Goal: Navigation & Orientation: Find specific page/section

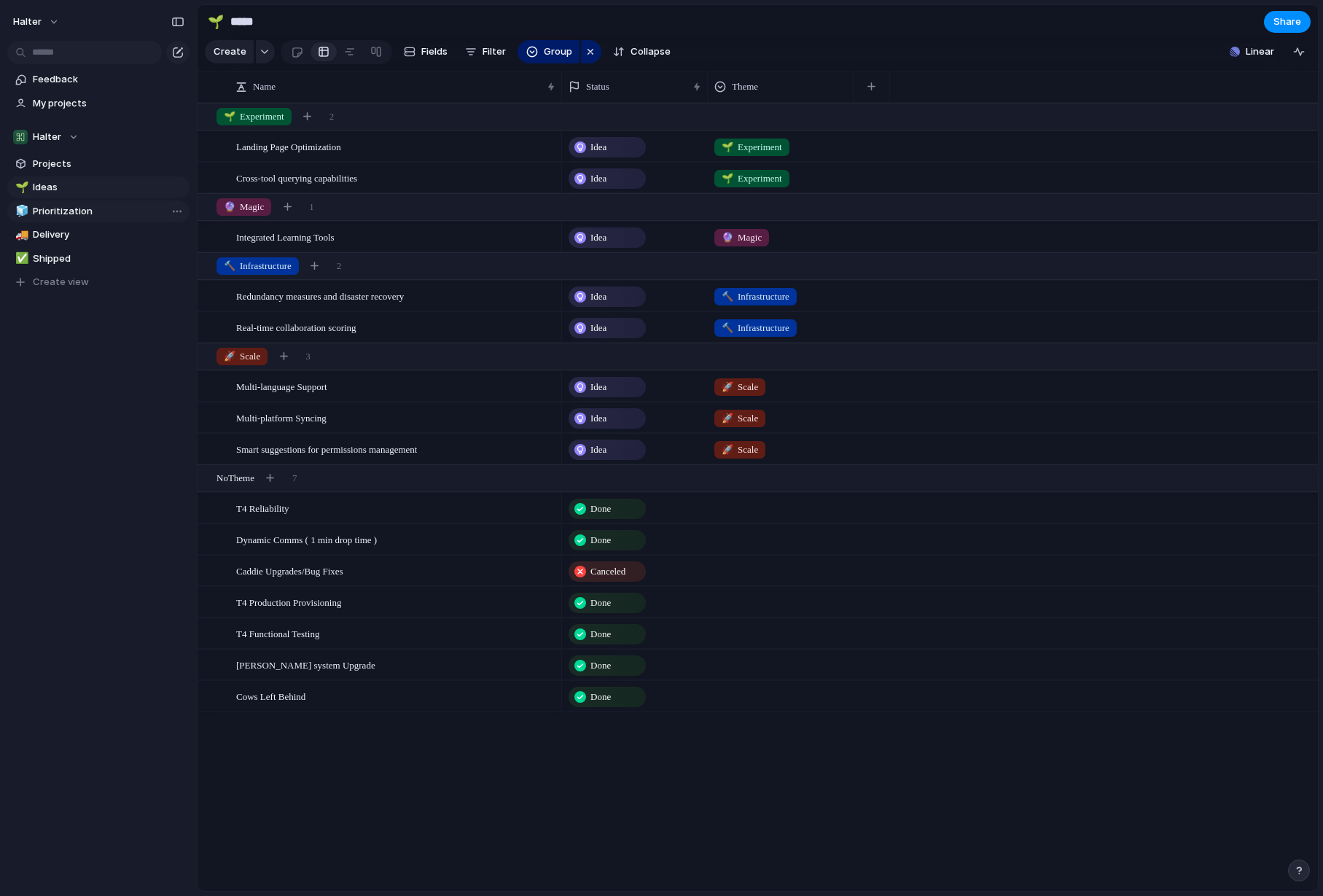
click at [87, 216] on span "Prioritization" at bounding box center [109, 211] width 152 height 14
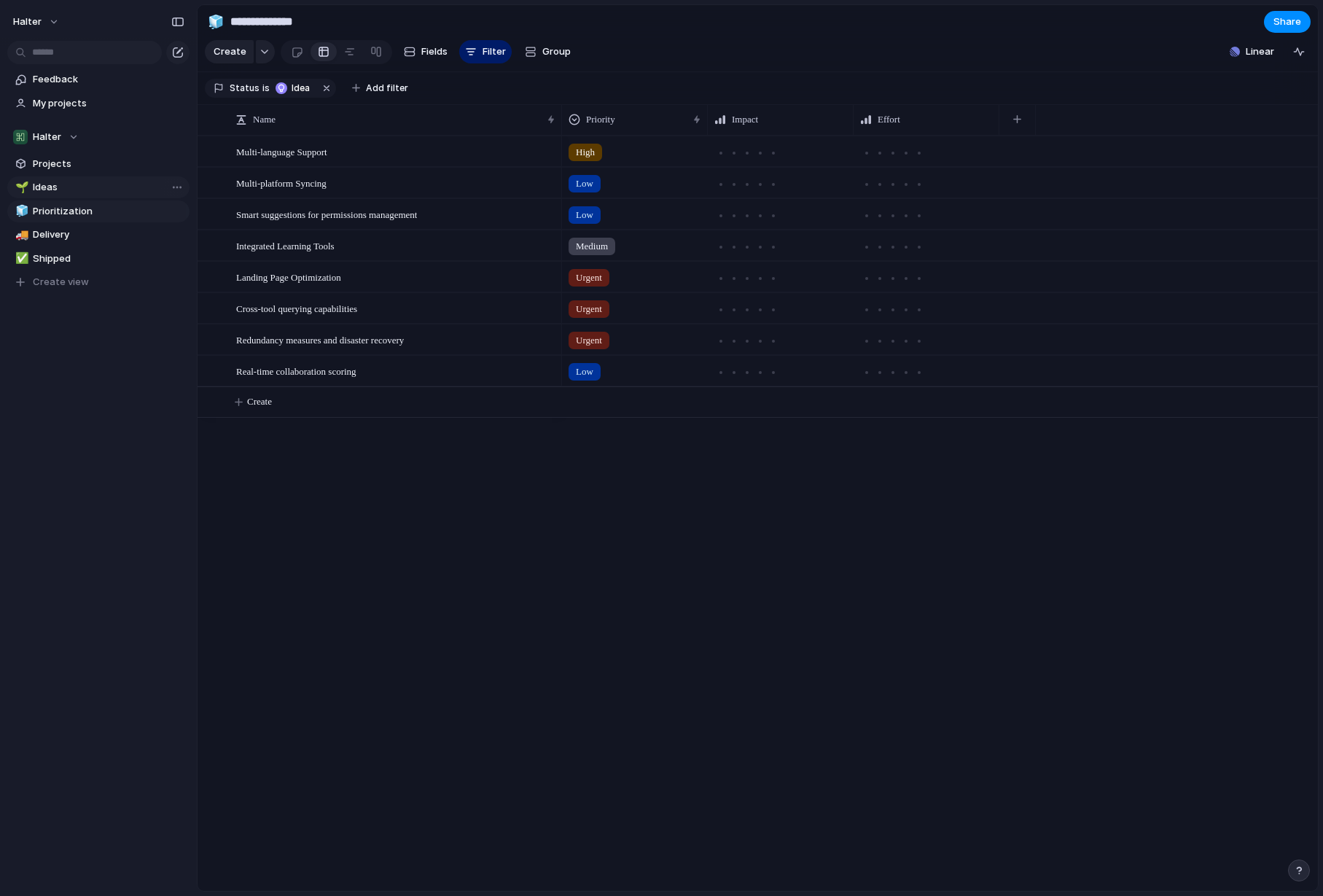
click at [59, 186] on span "Ideas" at bounding box center [109, 187] width 152 height 14
type input "*****"
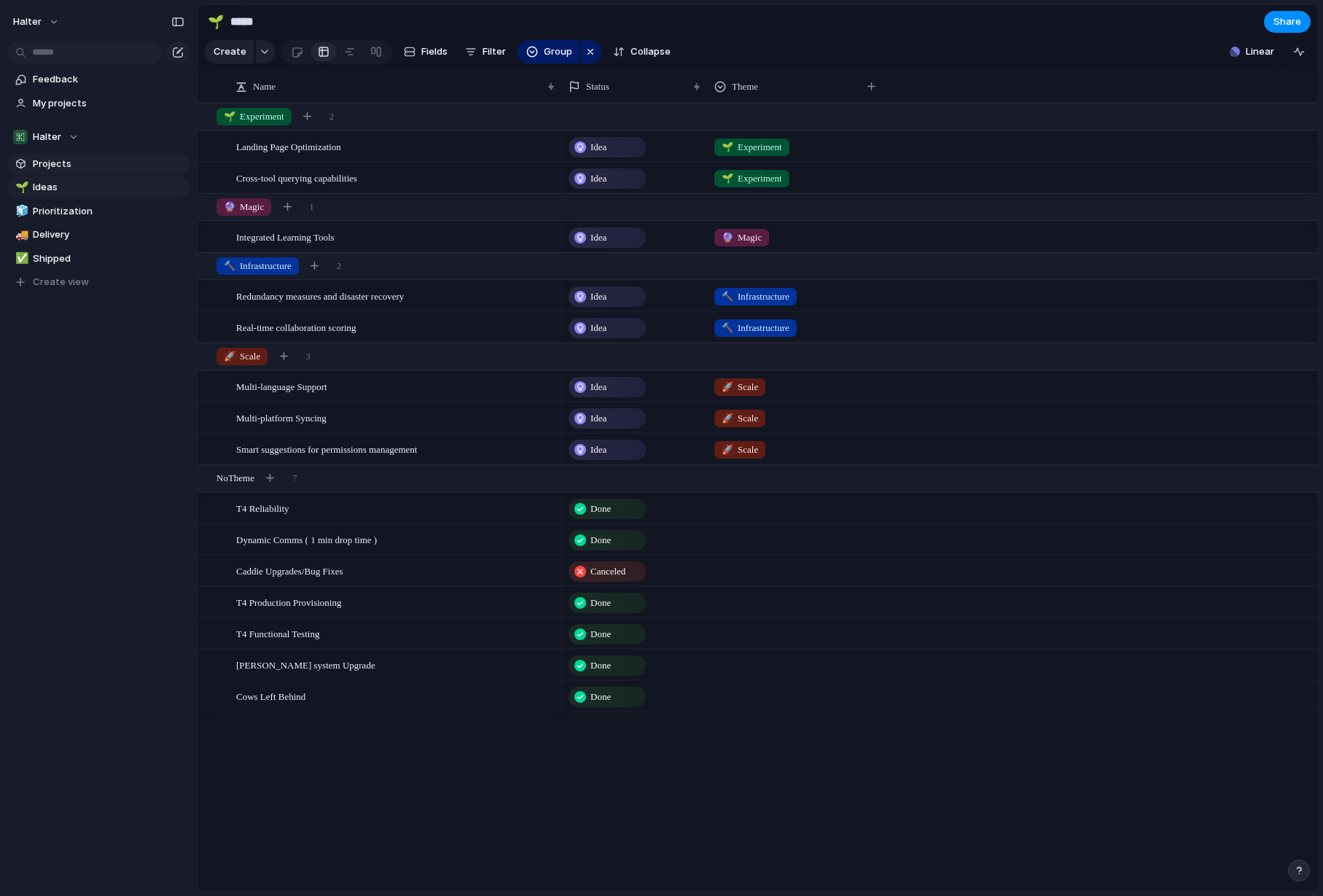
click at [55, 155] on link "Projects" at bounding box center [98, 163] width 182 height 22
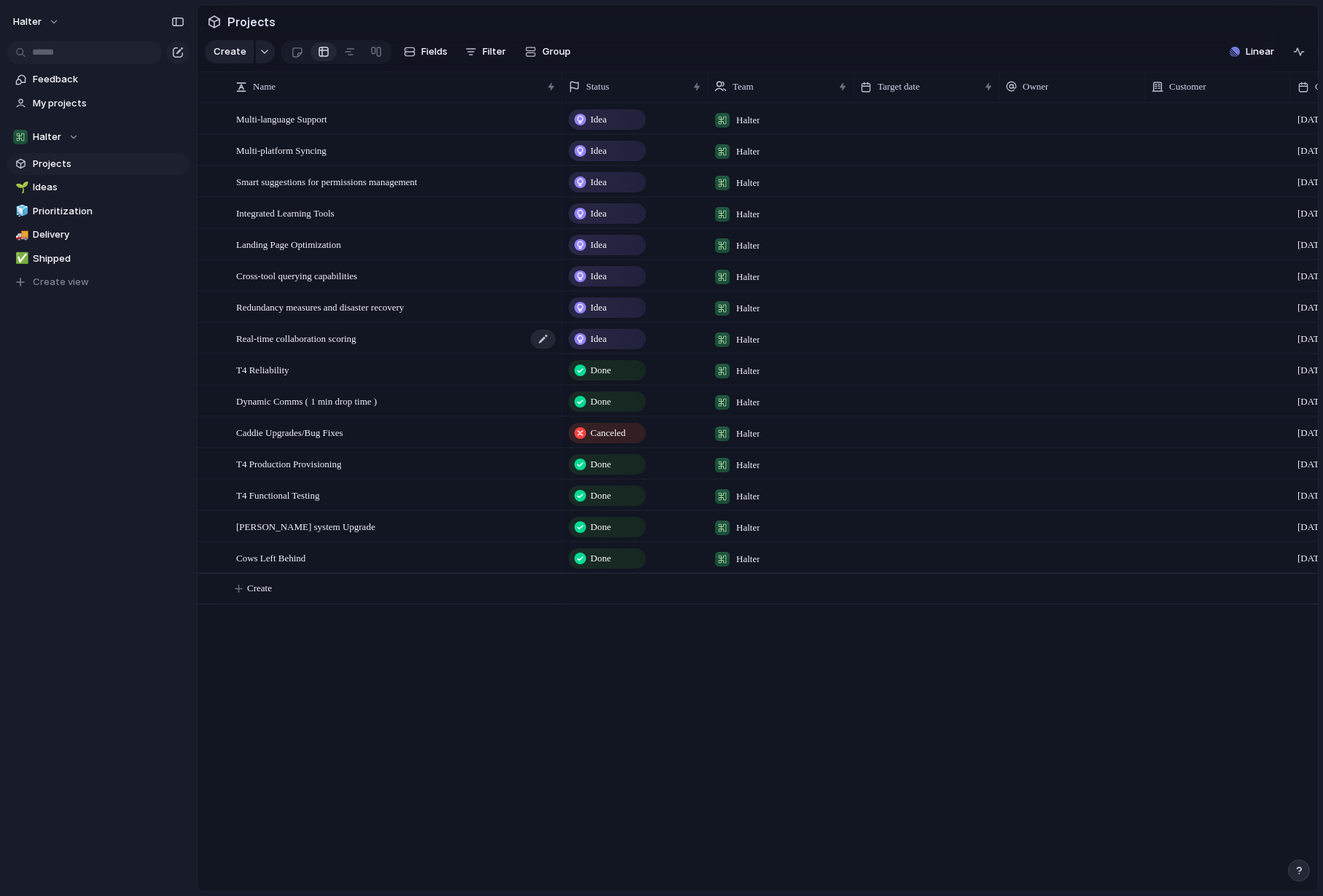
click at [298, 343] on span "Real-time collaboration scoring" at bounding box center [296, 338] width 121 height 16
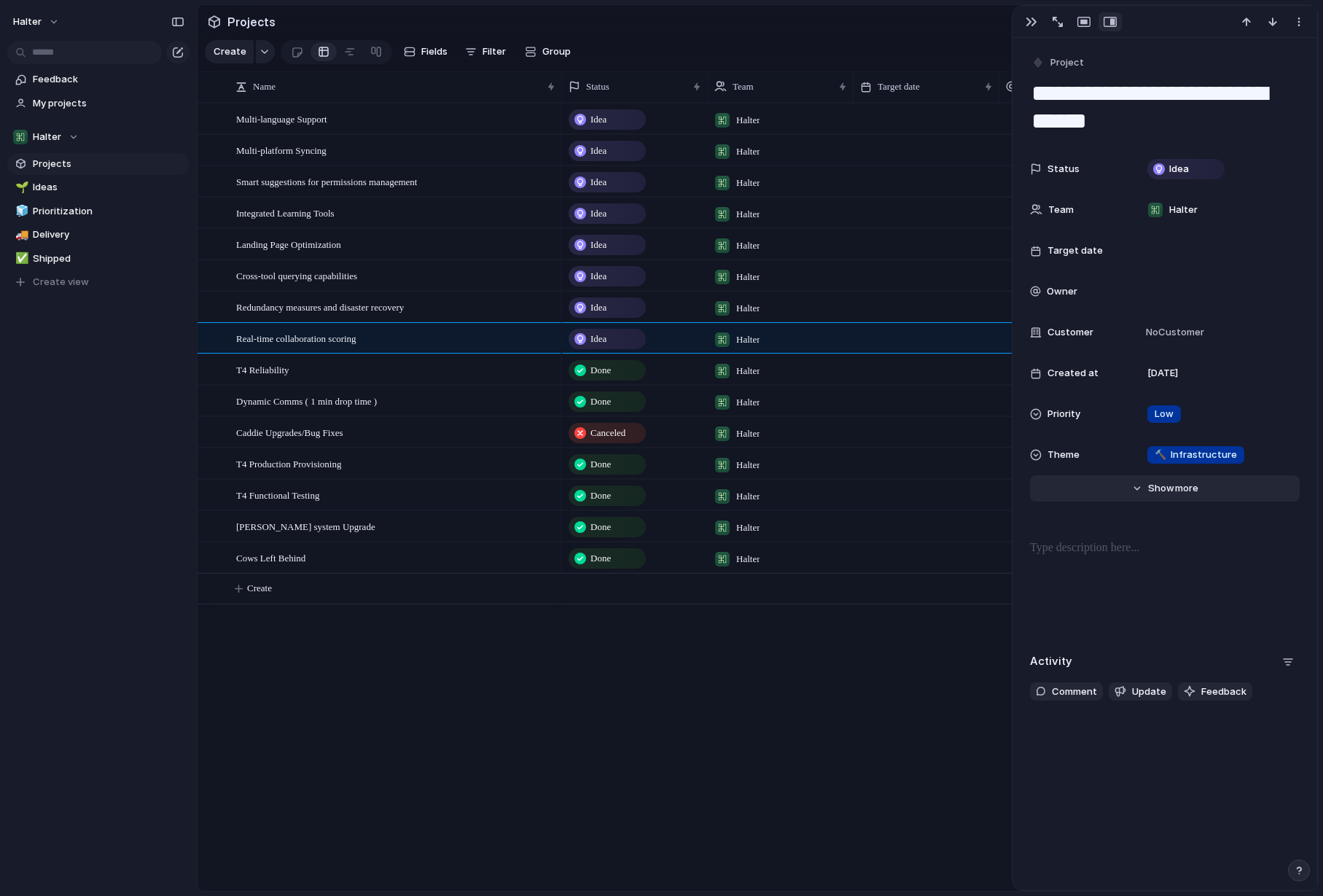
click at [1149, 501] on button "Hide Show more" at bounding box center [1165, 488] width 270 height 26
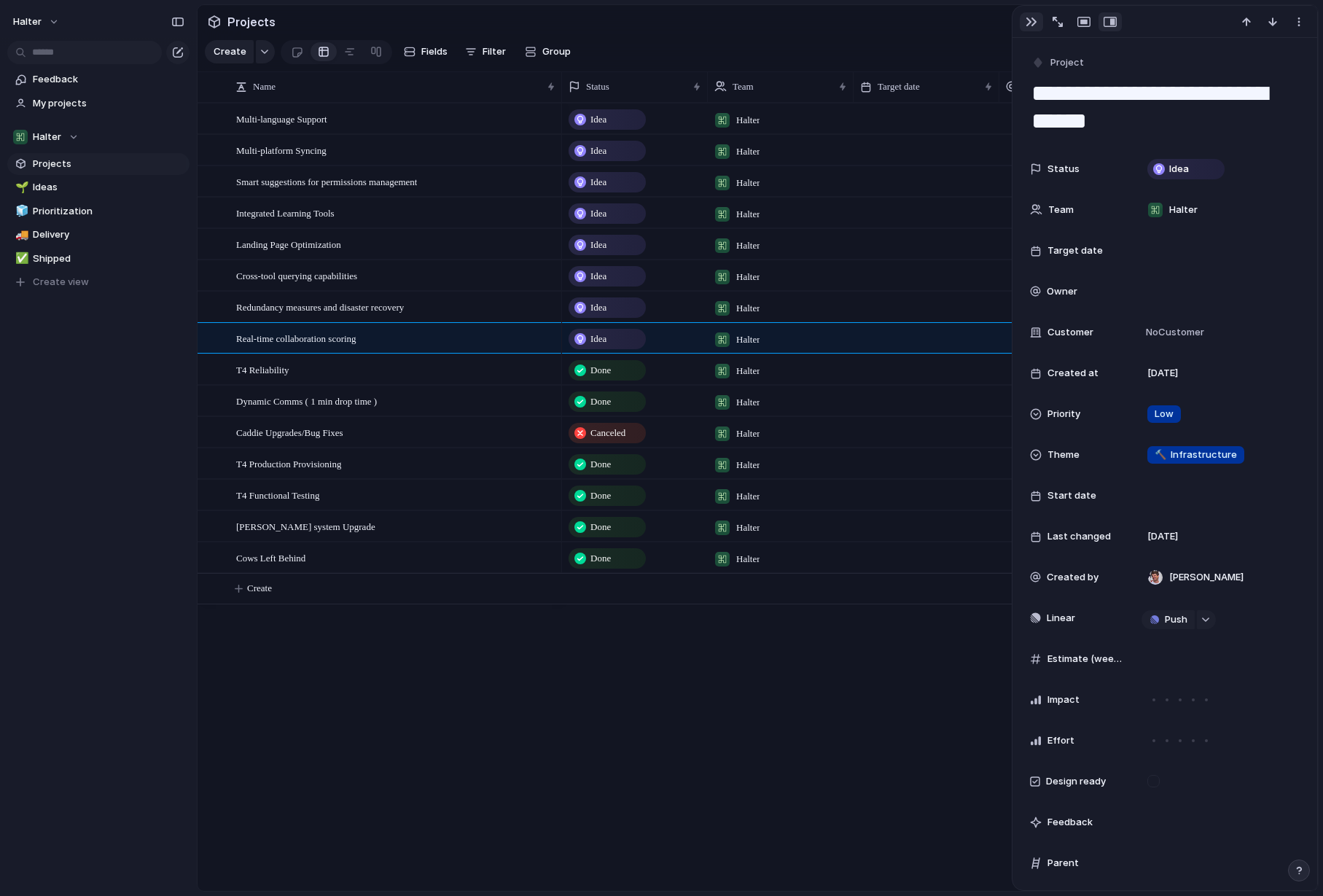
click at [1031, 13] on button "button" at bounding box center [1031, 22] width 23 height 19
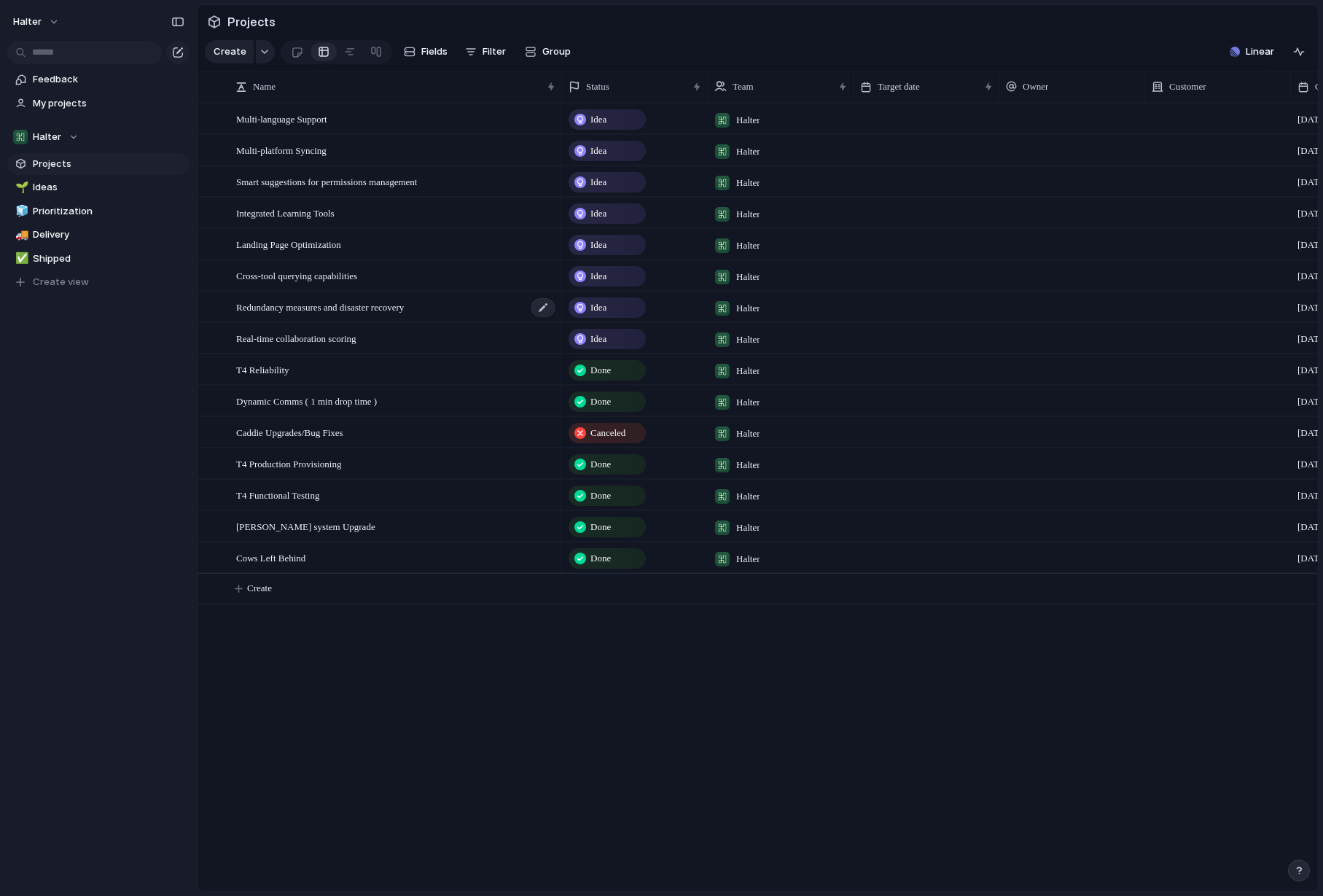
click at [404, 309] on span "Redundancy measures and disaster recovery" at bounding box center [320, 306] width 168 height 16
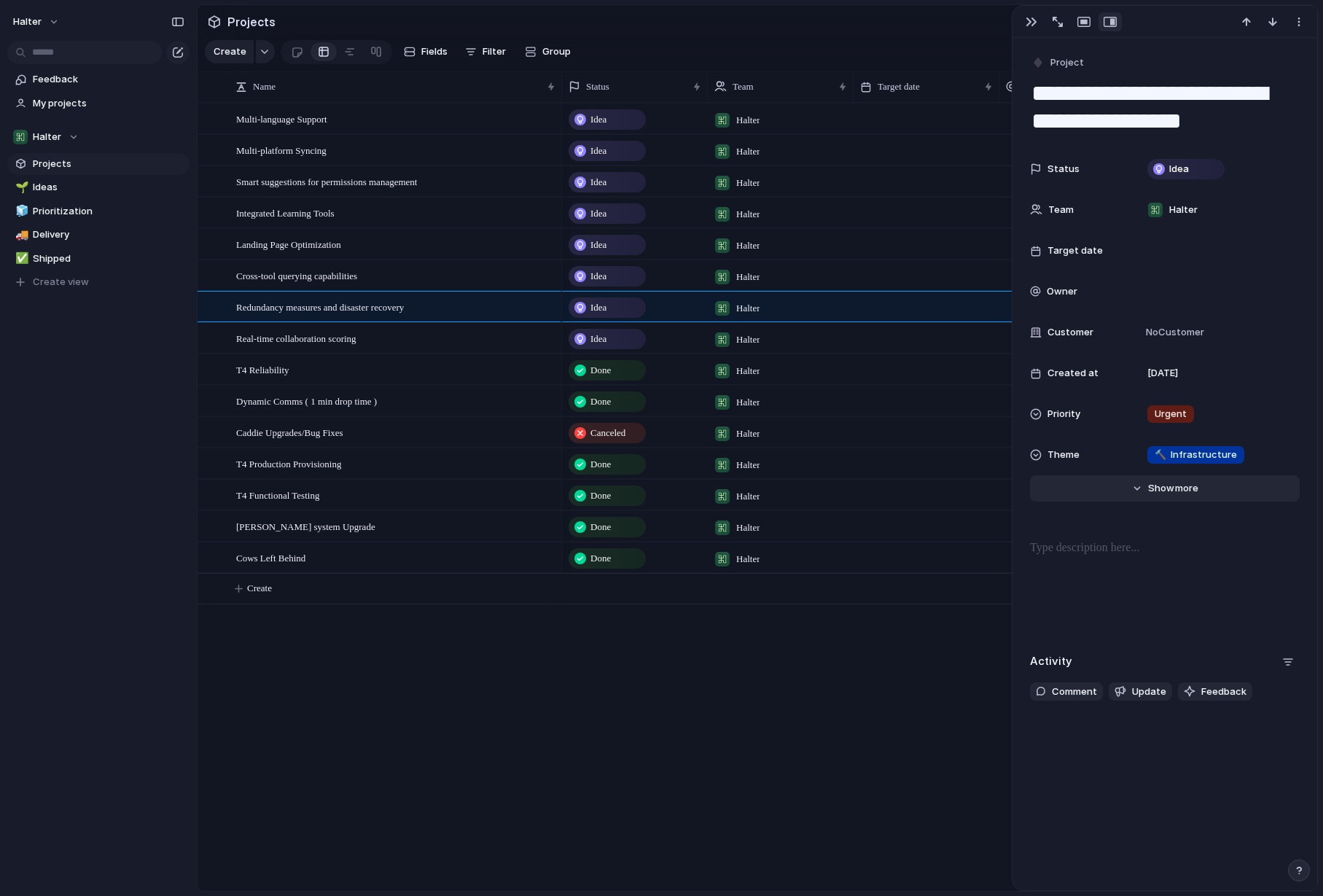
click at [1128, 495] on button "Hide Show more" at bounding box center [1165, 488] width 270 height 26
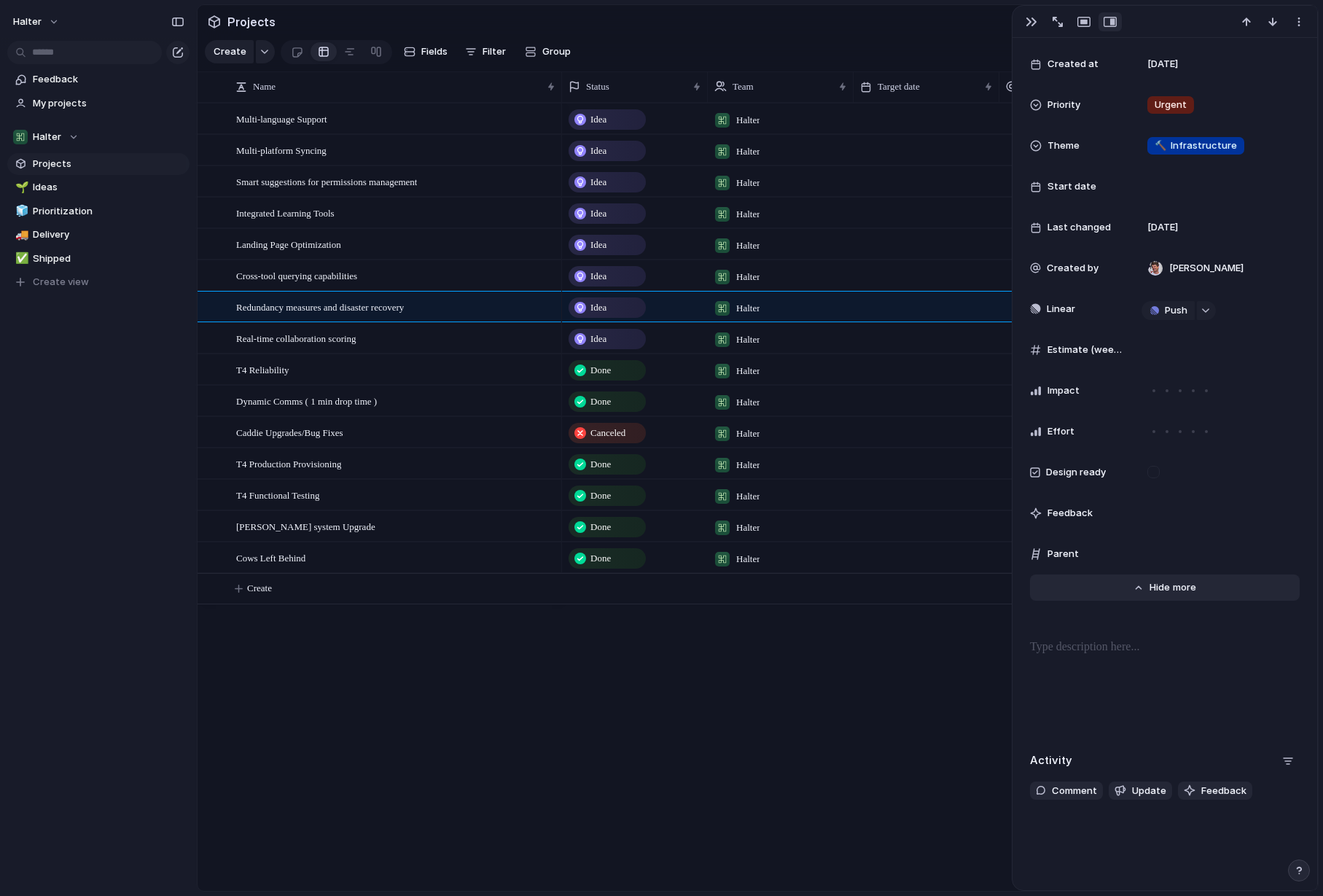
scroll to position [339, 0]
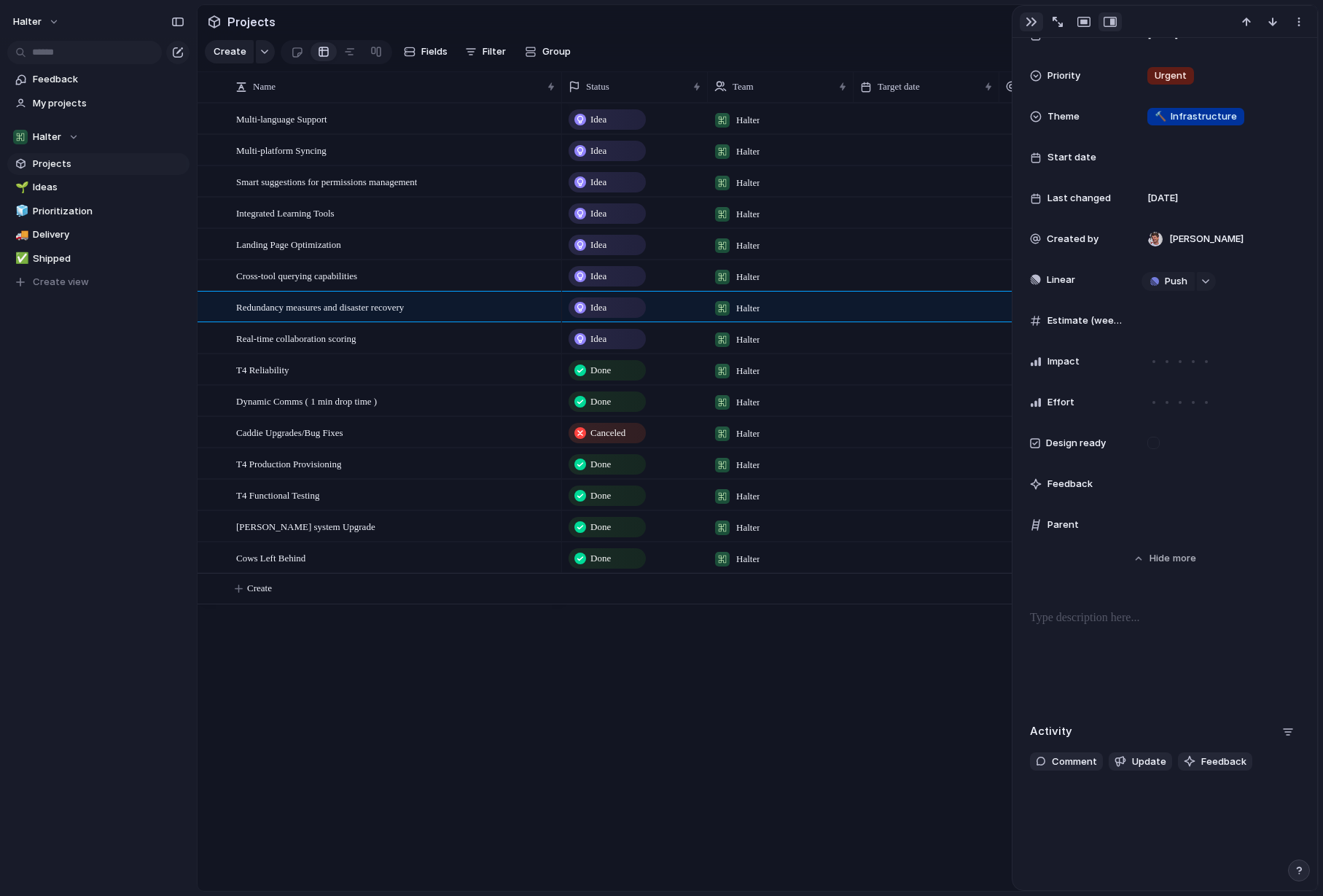
click at [1030, 26] on div "button" at bounding box center [1032, 22] width 12 height 12
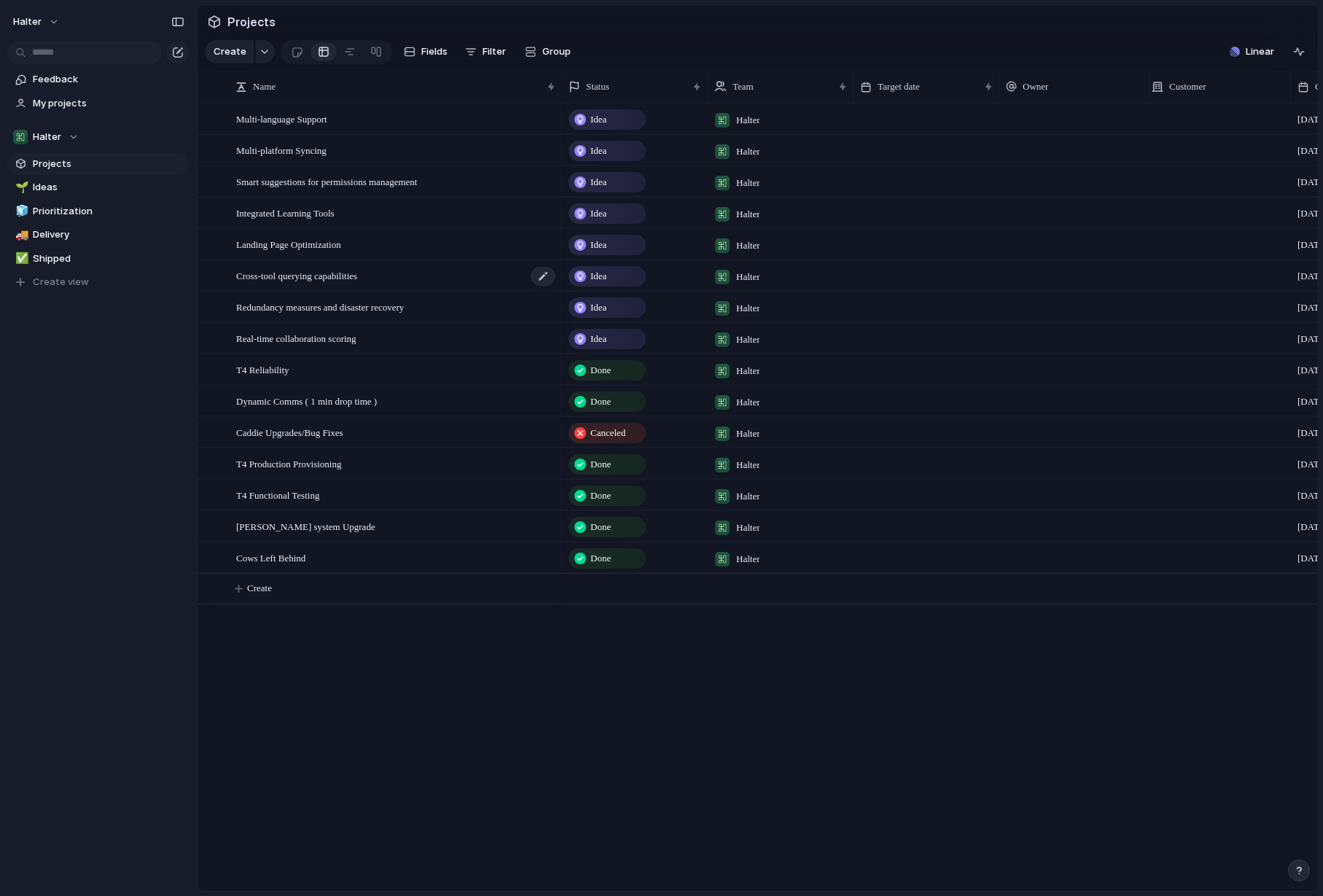
click at [270, 281] on span "Cross-tool querying capabilities" at bounding box center [296, 275] width 121 height 16
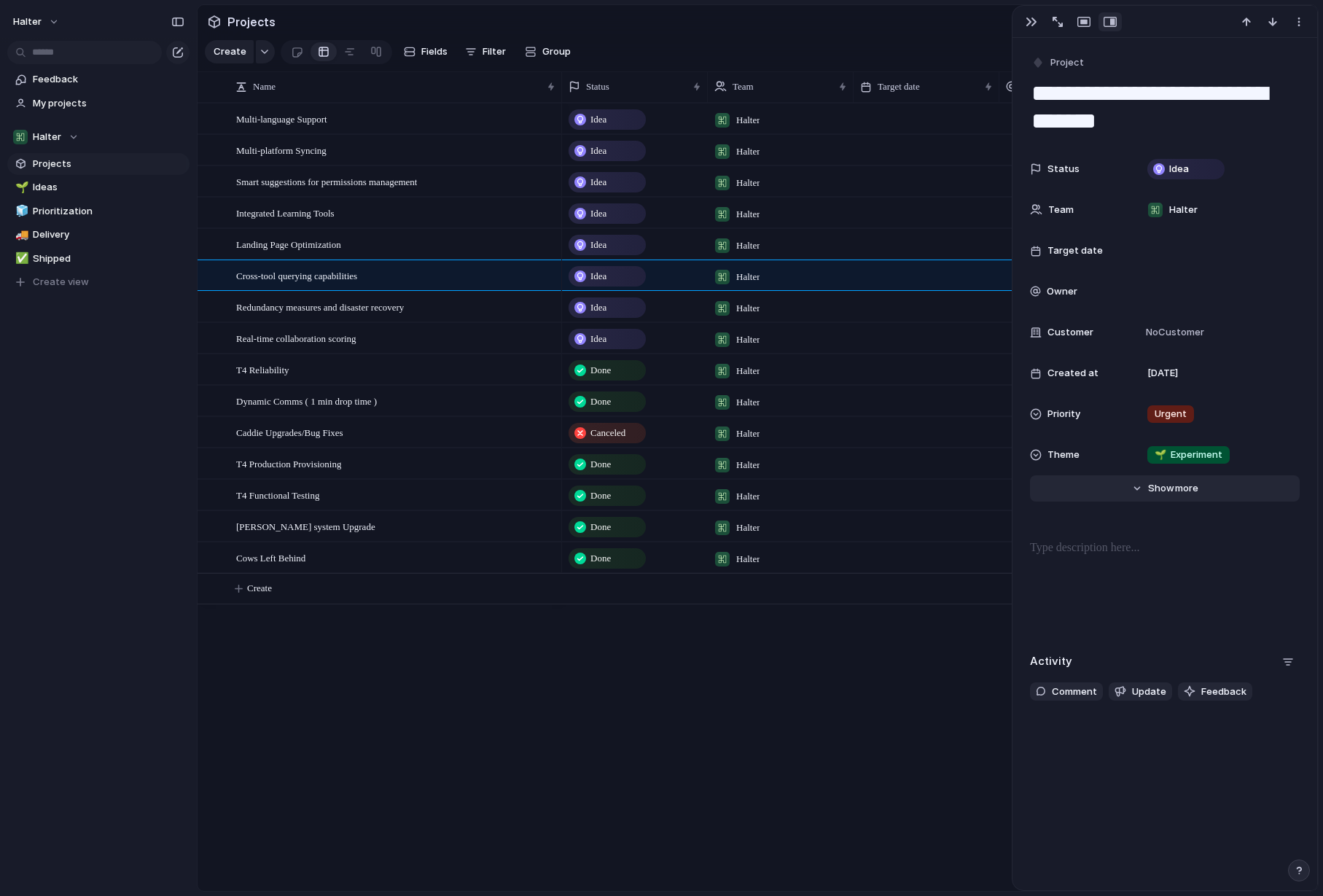
click at [1141, 497] on button "Hide Show more" at bounding box center [1165, 488] width 270 height 26
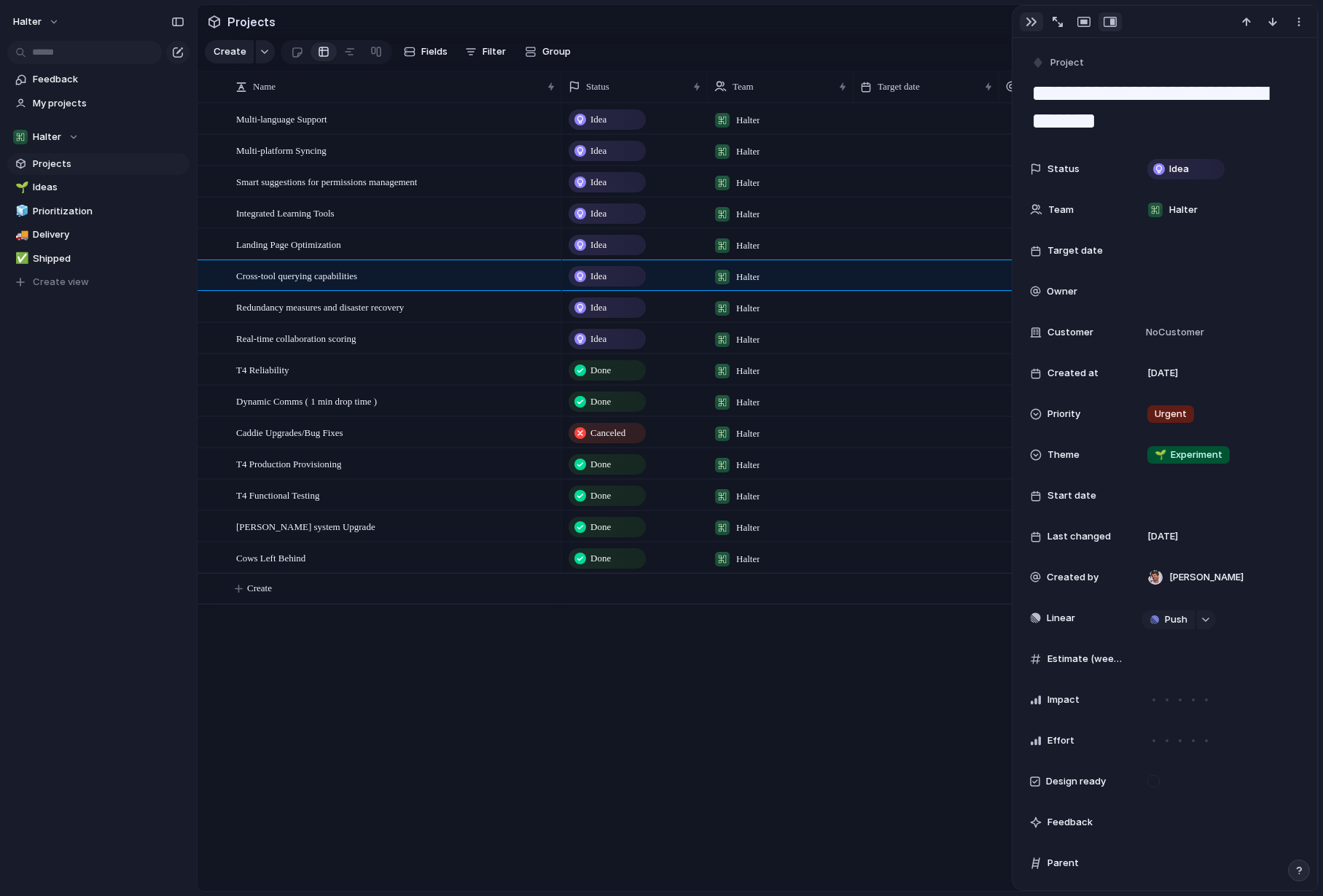
click at [1022, 22] on button "button" at bounding box center [1031, 22] width 23 height 19
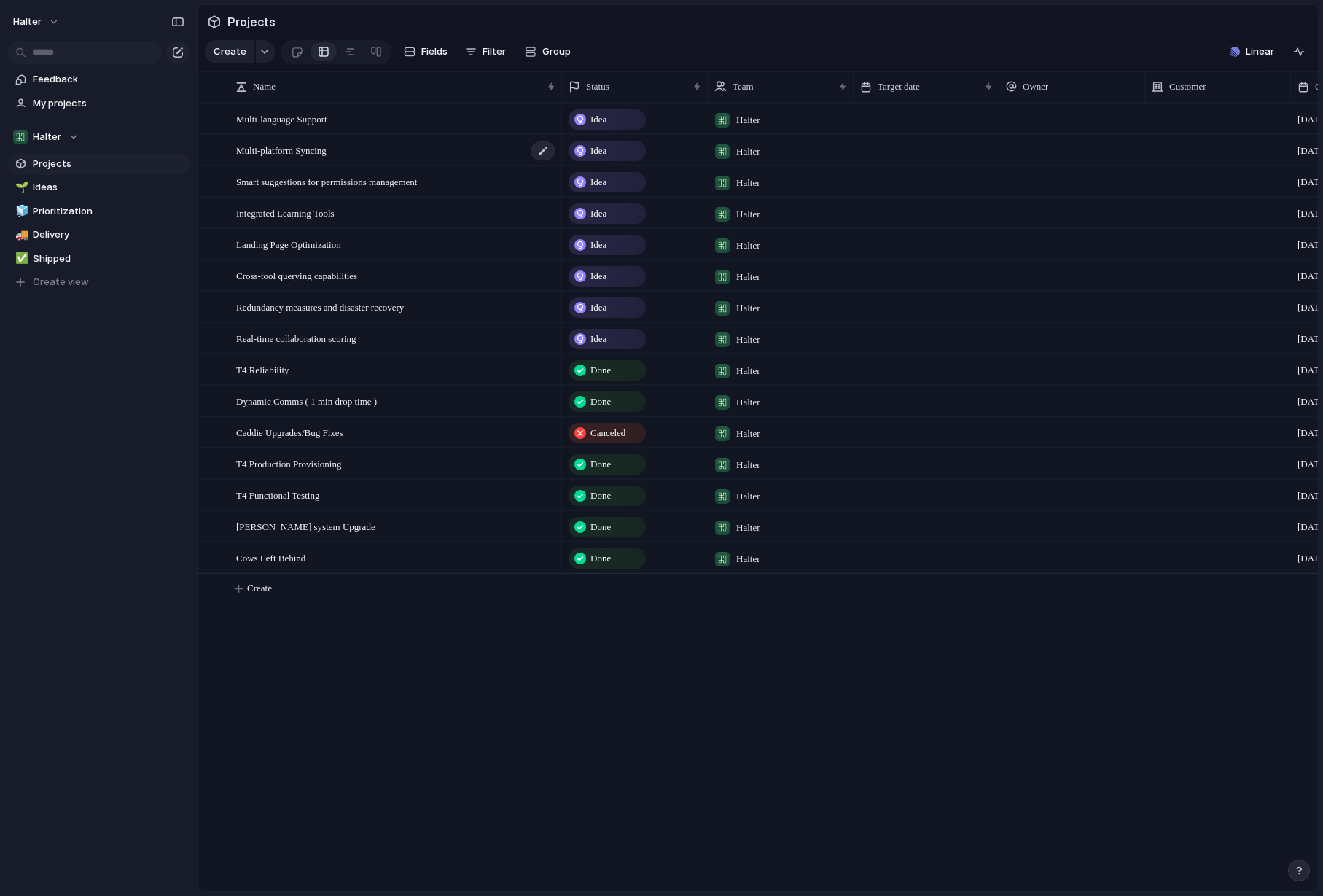
click at [330, 159] on div "Multi-platform Syncing" at bounding box center [396, 150] width 320 height 30
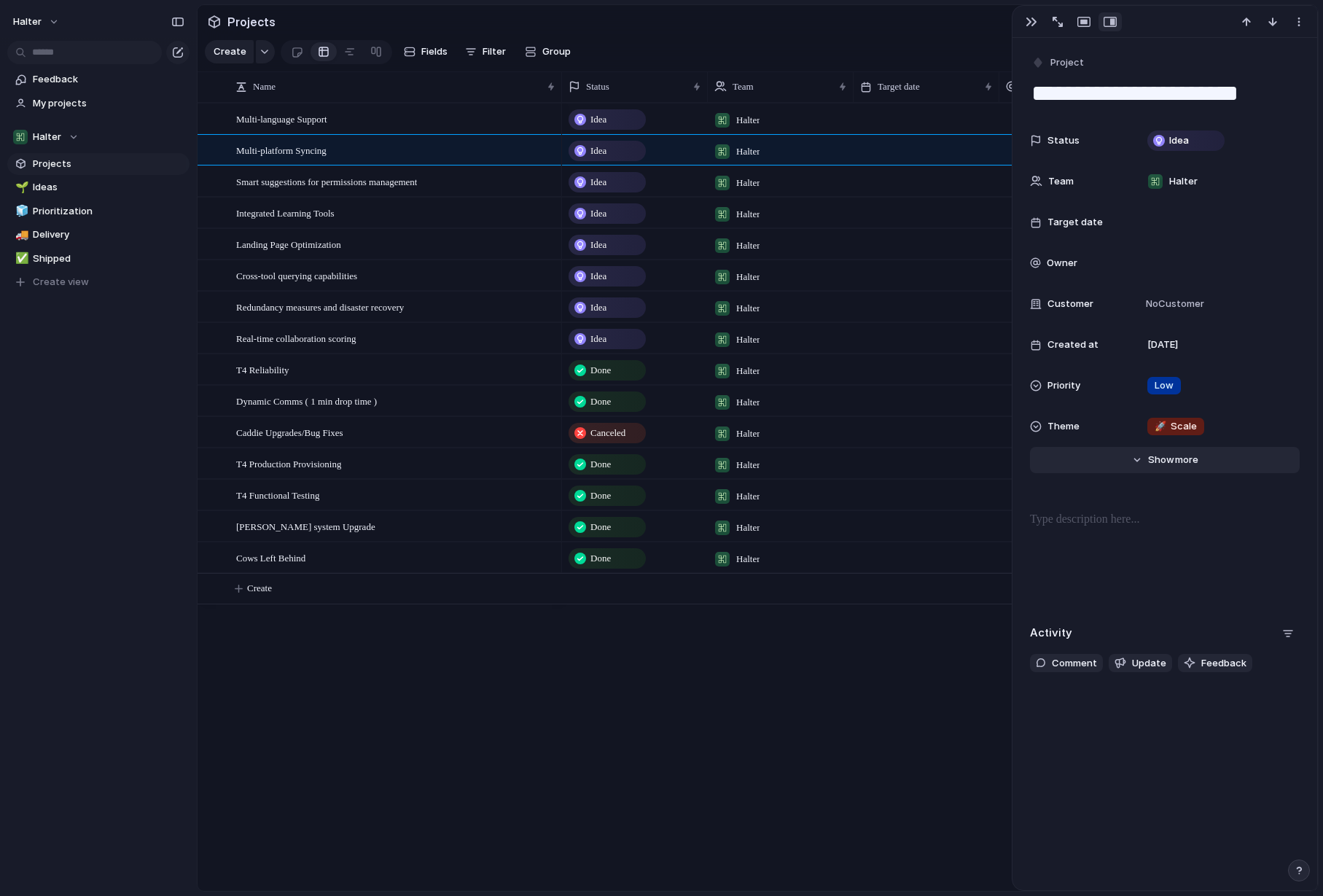
click at [1125, 458] on button "Hide Show more" at bounding box center [1165, 460] width 270 height 26
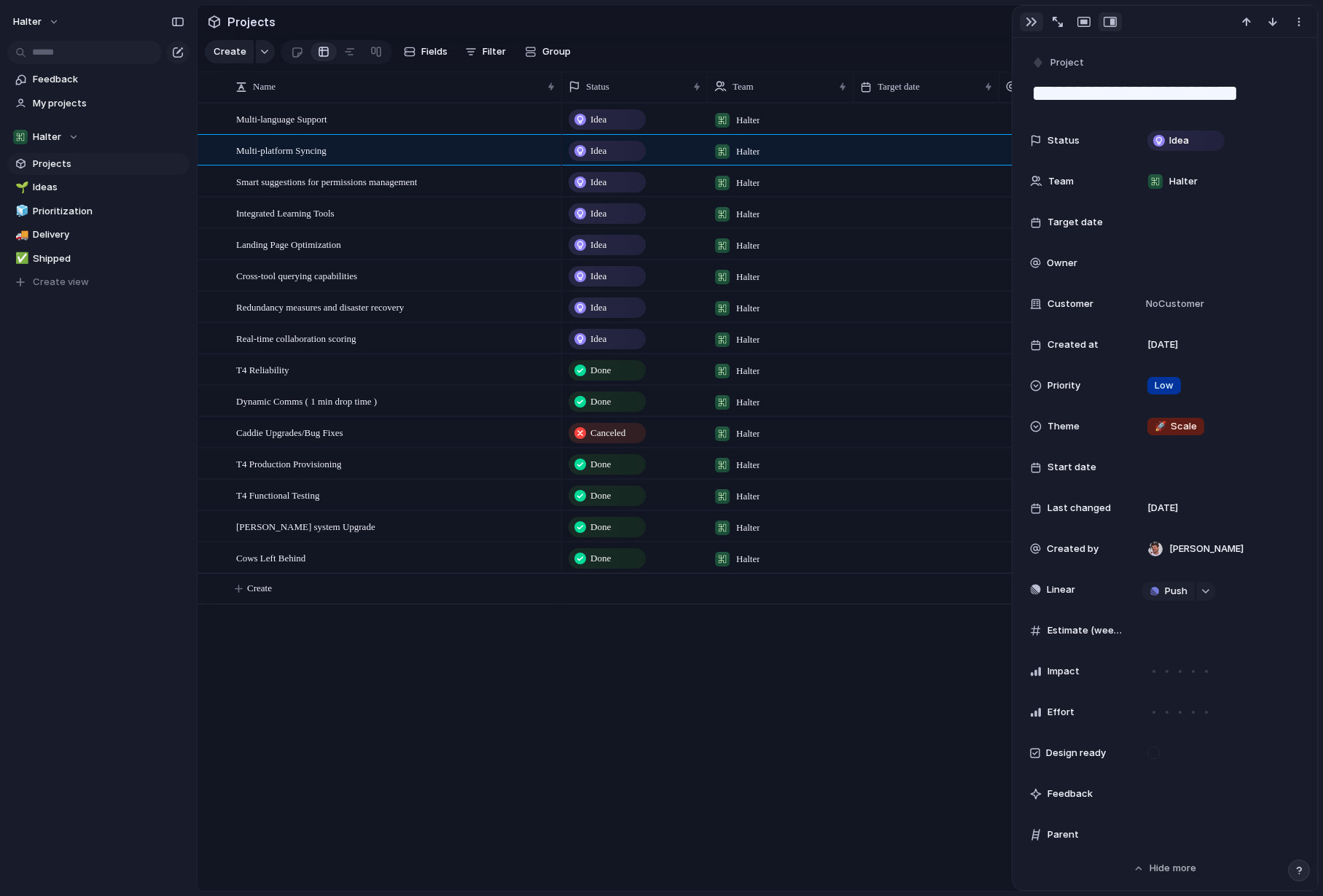
click at [1035, 22] on div "button" at bounding box center [1032, 22] width 12 height 12
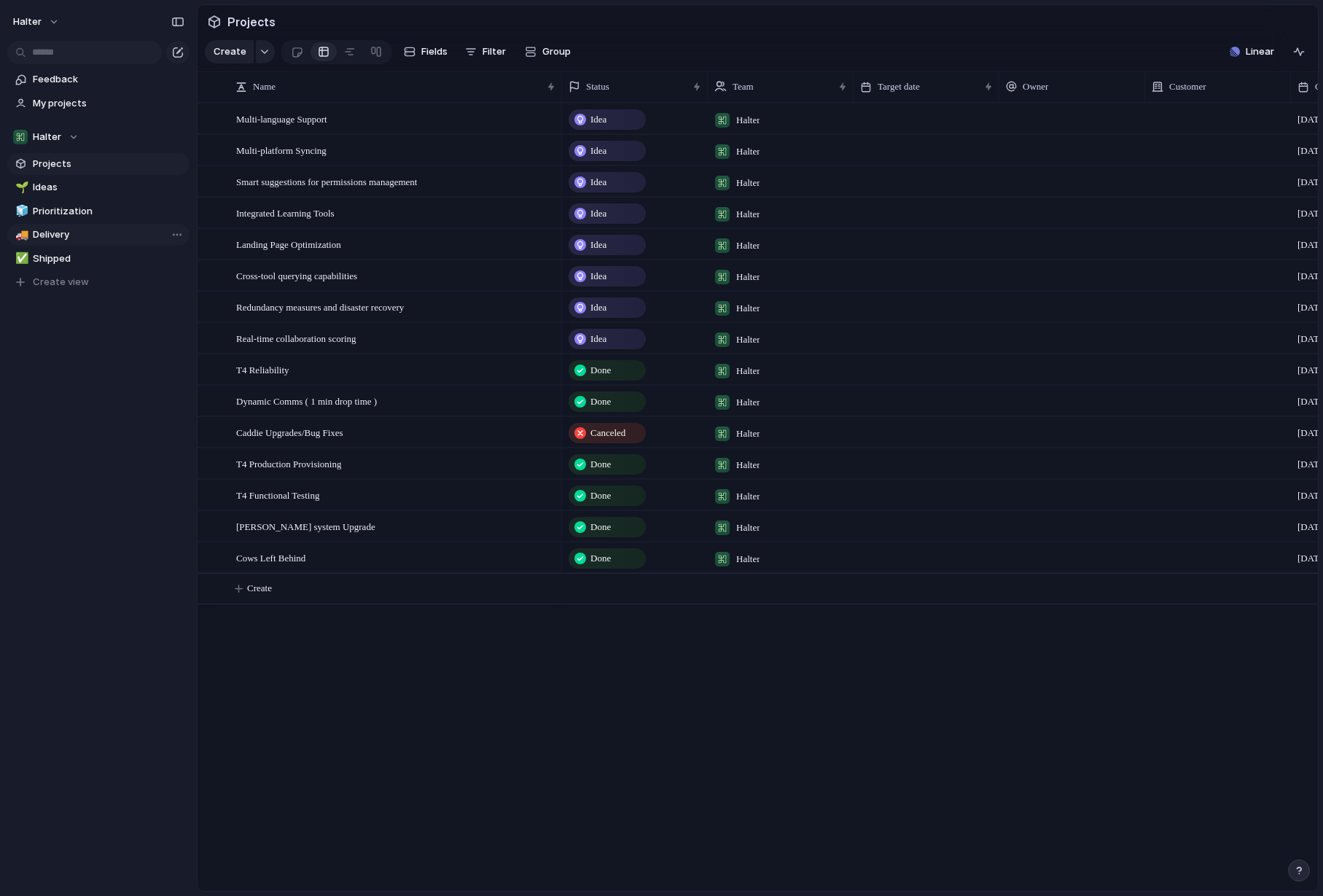
click at [100, 236] on span "Delivery" at bounding box center [109, 234] width 152 height 14
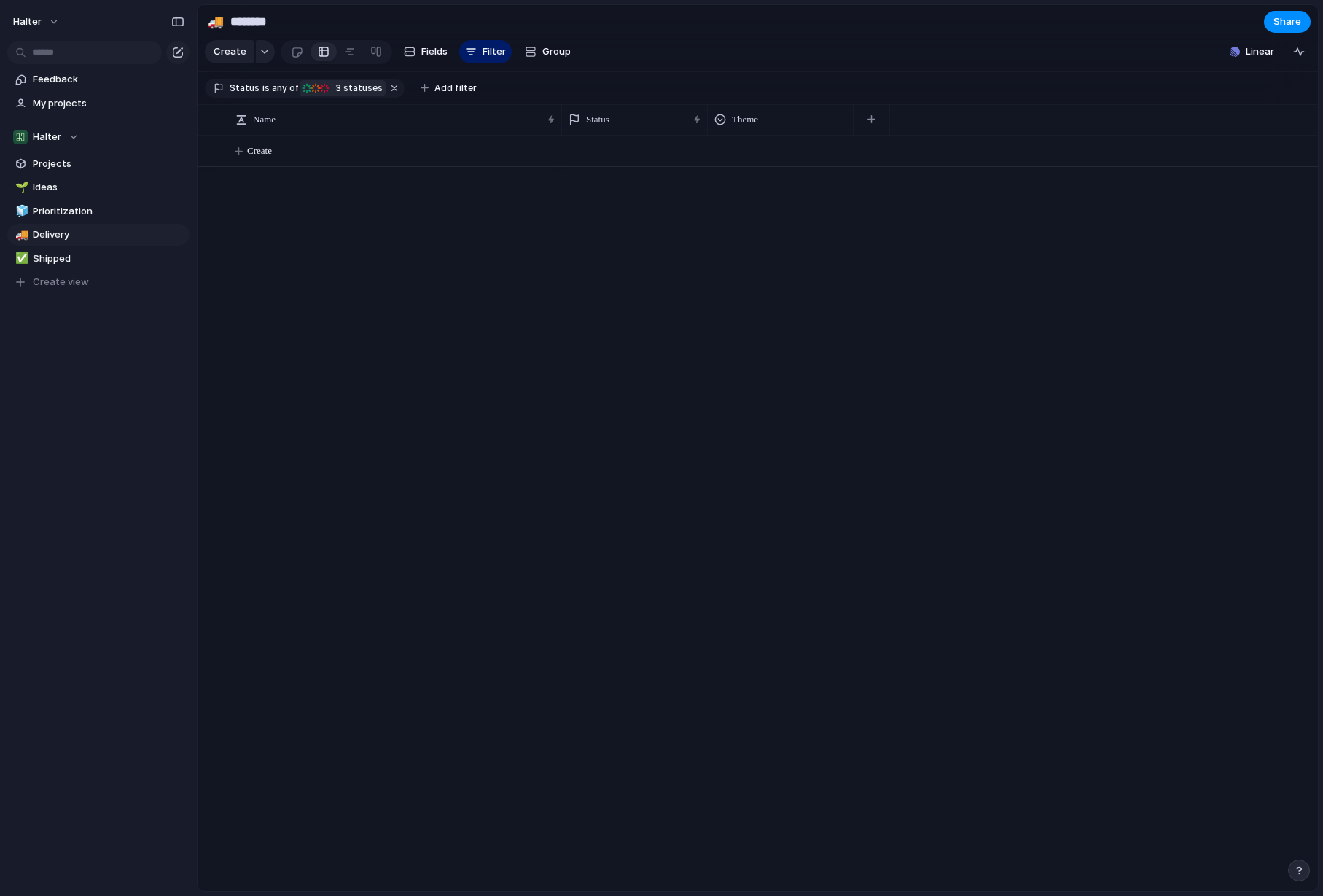
click at [318, 88] on div "At risk" at bounding box center [315, 88] width 14 height 14
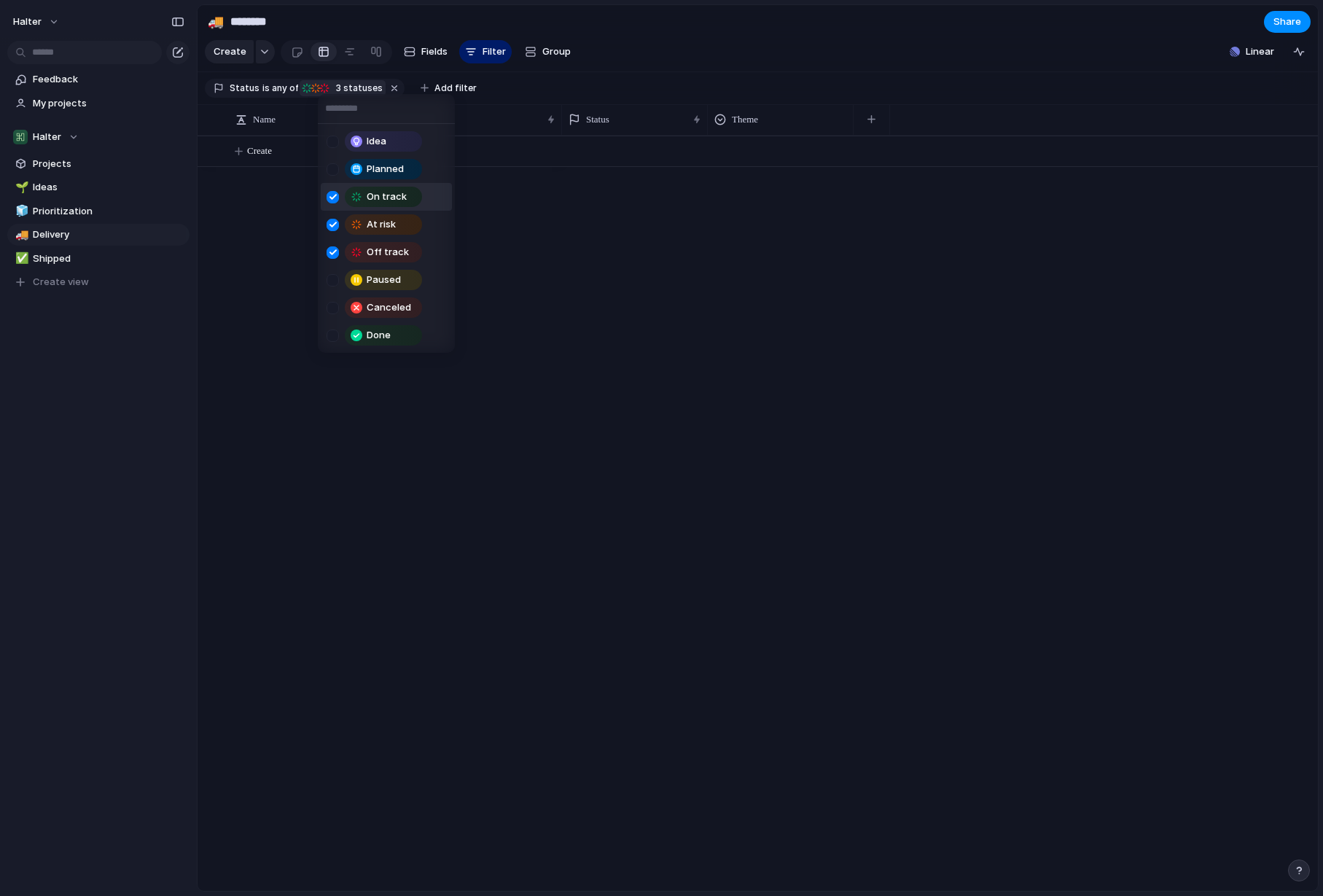
click at [257, 491] on div "Idea Planned On track At risk Off track Paused Canceled Done" at bounding box center [661, 448] width 1323 height 896
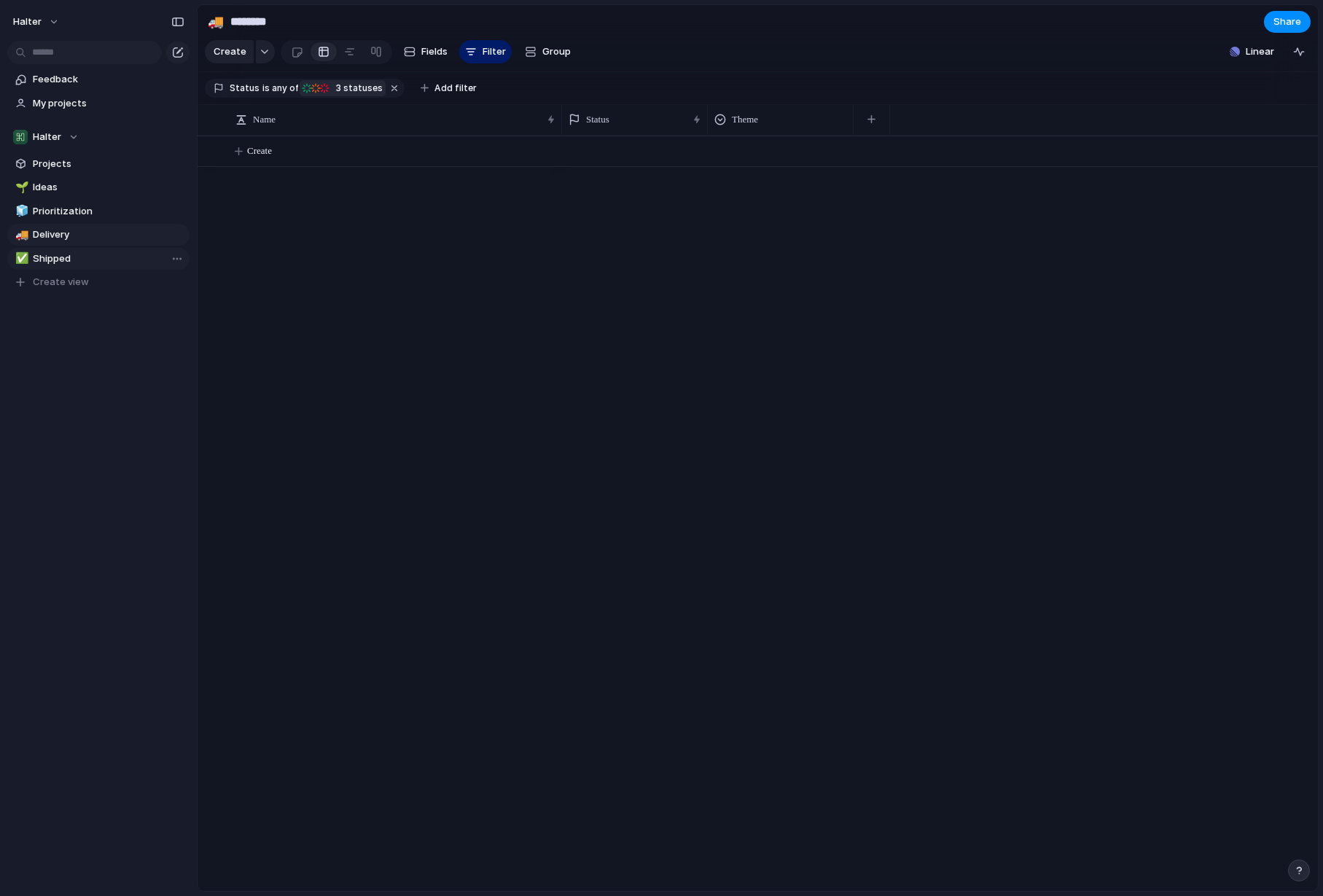
click at [66, 263] on span "Shipped" at bounding box center [109, 258] width 152 height 14
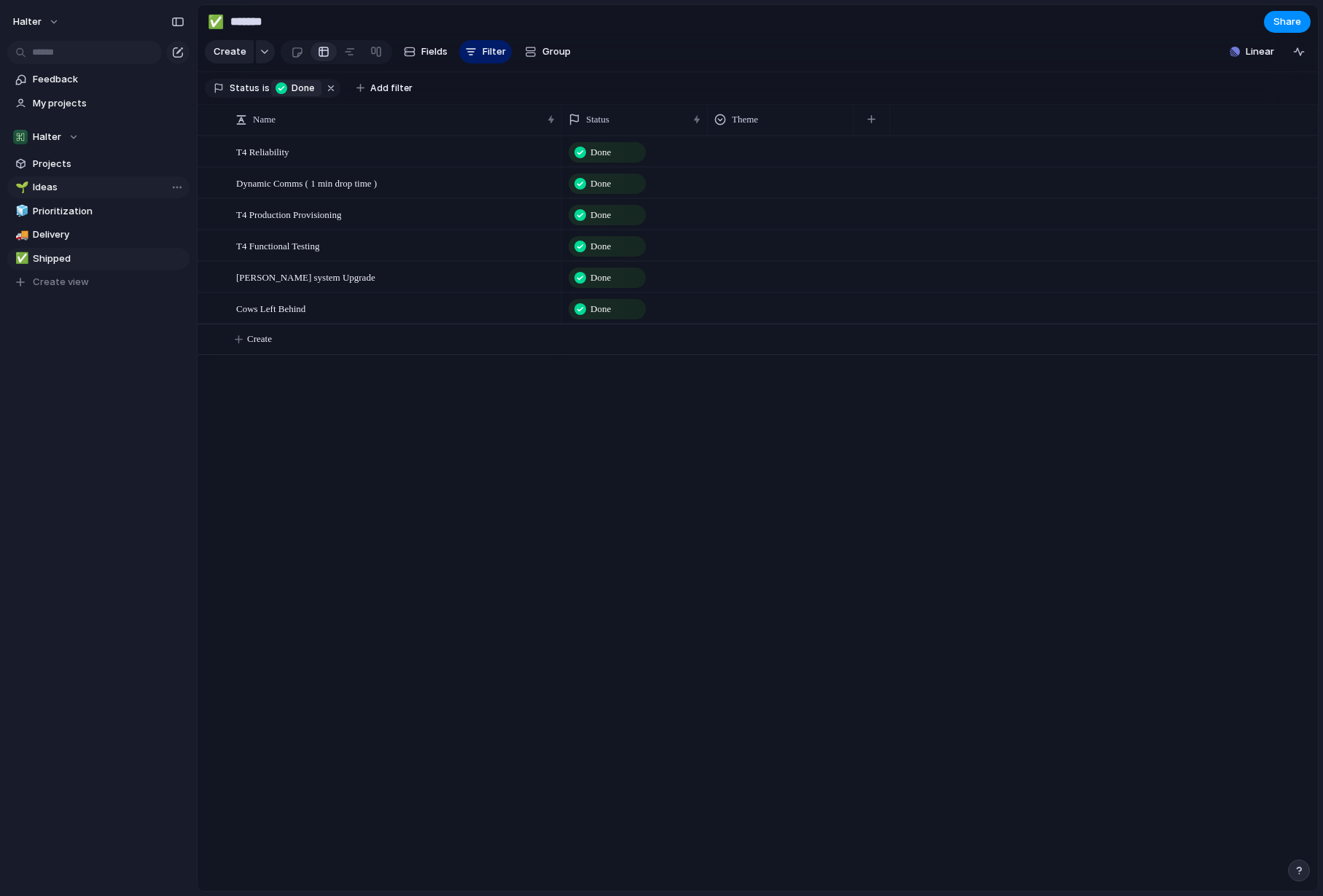
click at [41, 184] on span "Ideas" at bounding box center [109, 187] width 152 height 14
type input "*****"
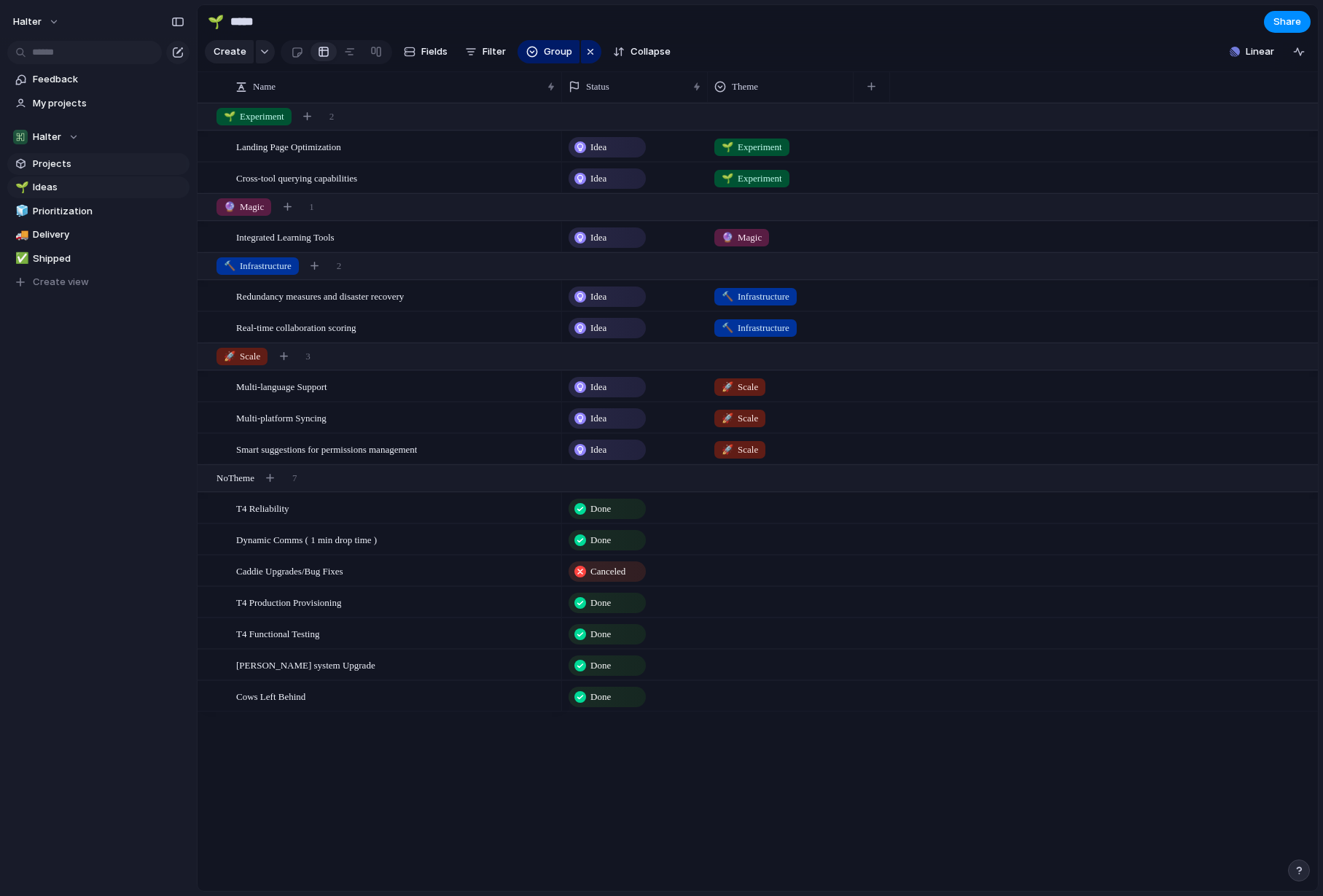
click at [50, 156] on link "Projects" at bounding box center [98, 163] width 182 height 22
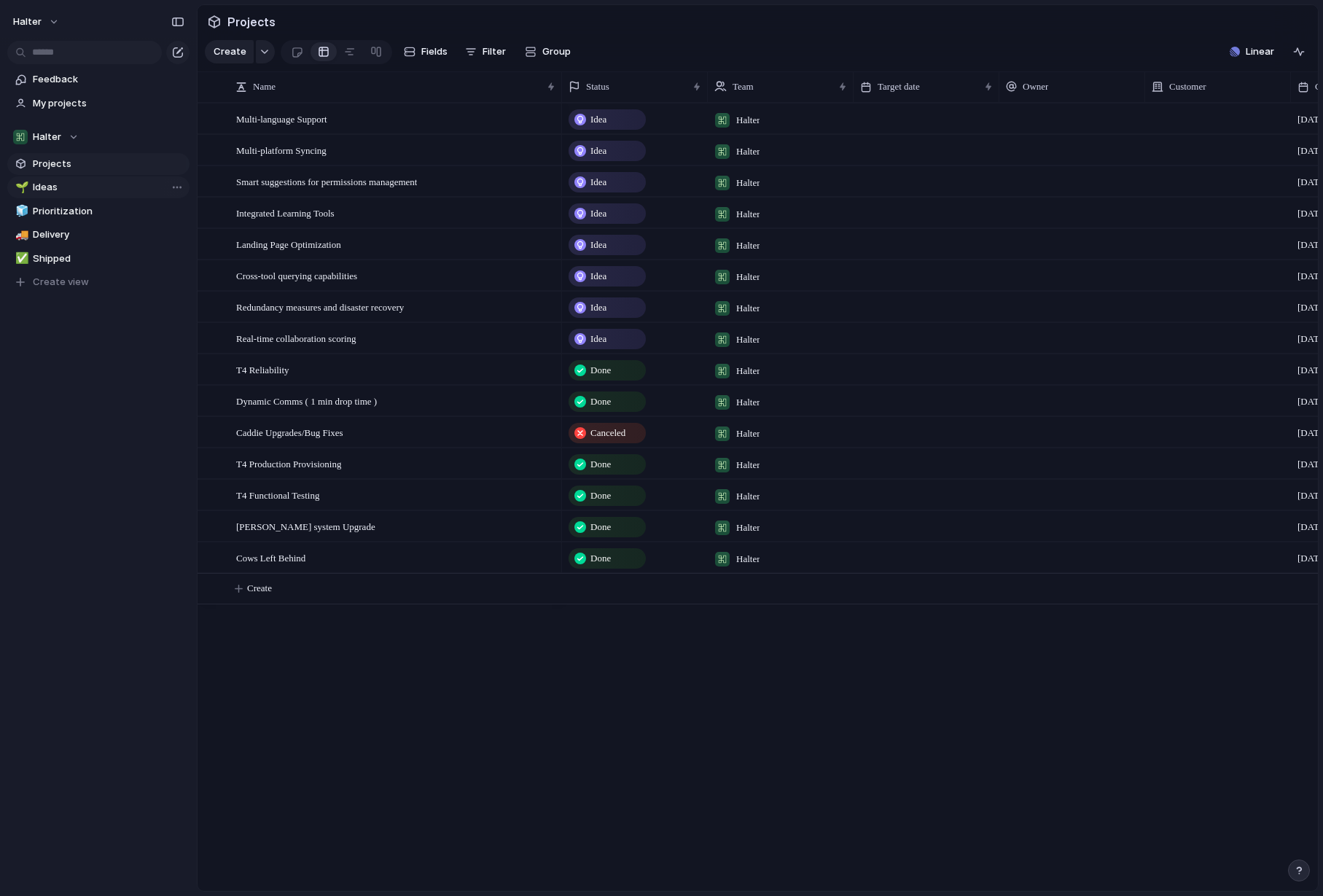
click at [47, 186] on span "Ideas" at bounding box center [109, 187] width 152 height 14
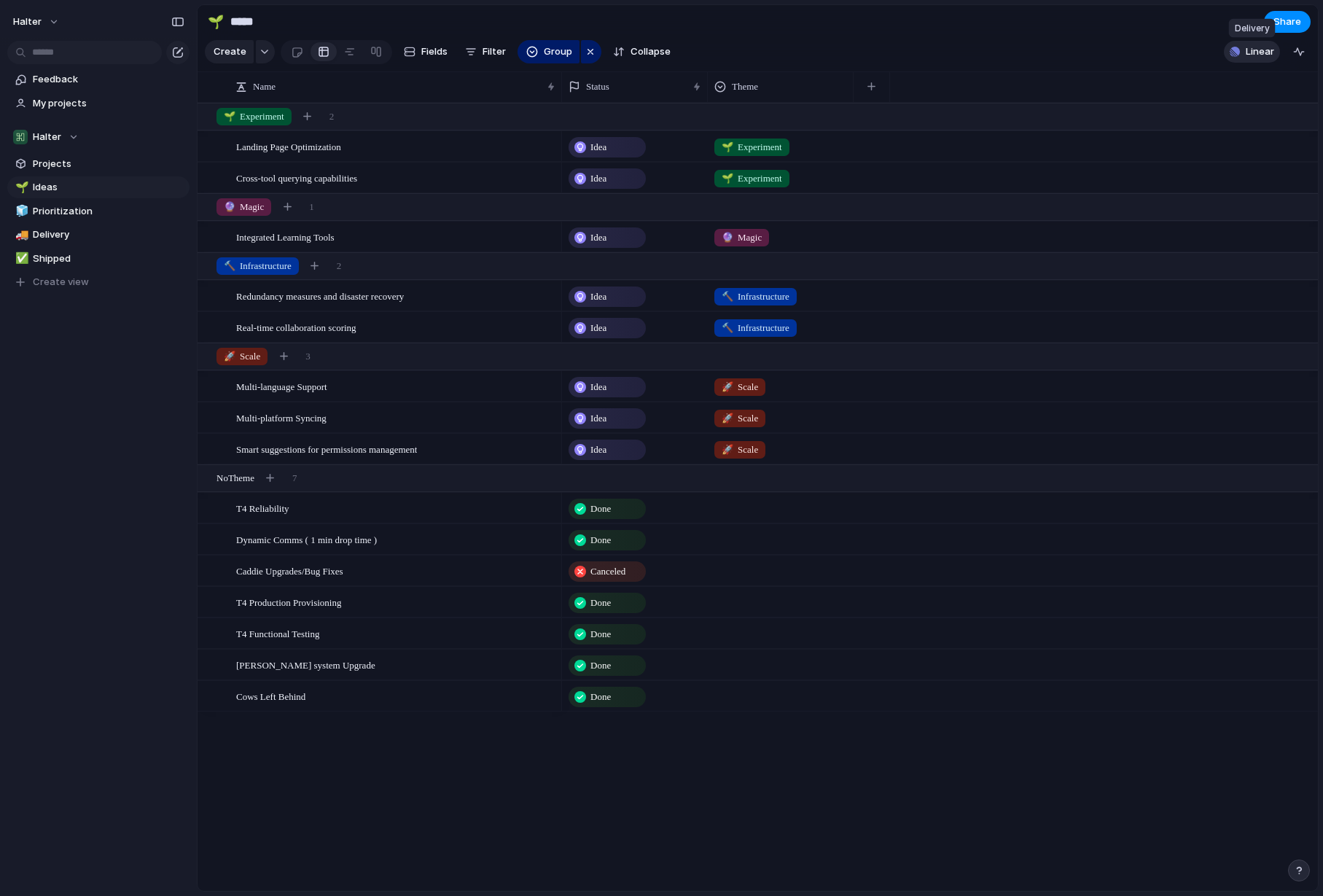
click at [1256, 53] on span "Linear" at bounding box center [1260, 51] width 28 height 14
click at [1152, 40] on div "Projects 4 Initiatives 22 Add all Comms Winter Upgrades Add Team Engineering Ad…" at bounding box center [661, 448] width 1323 height 896
click at [1301, 868] on div "button" at bounding box center [1299, 871] width 10 height 10
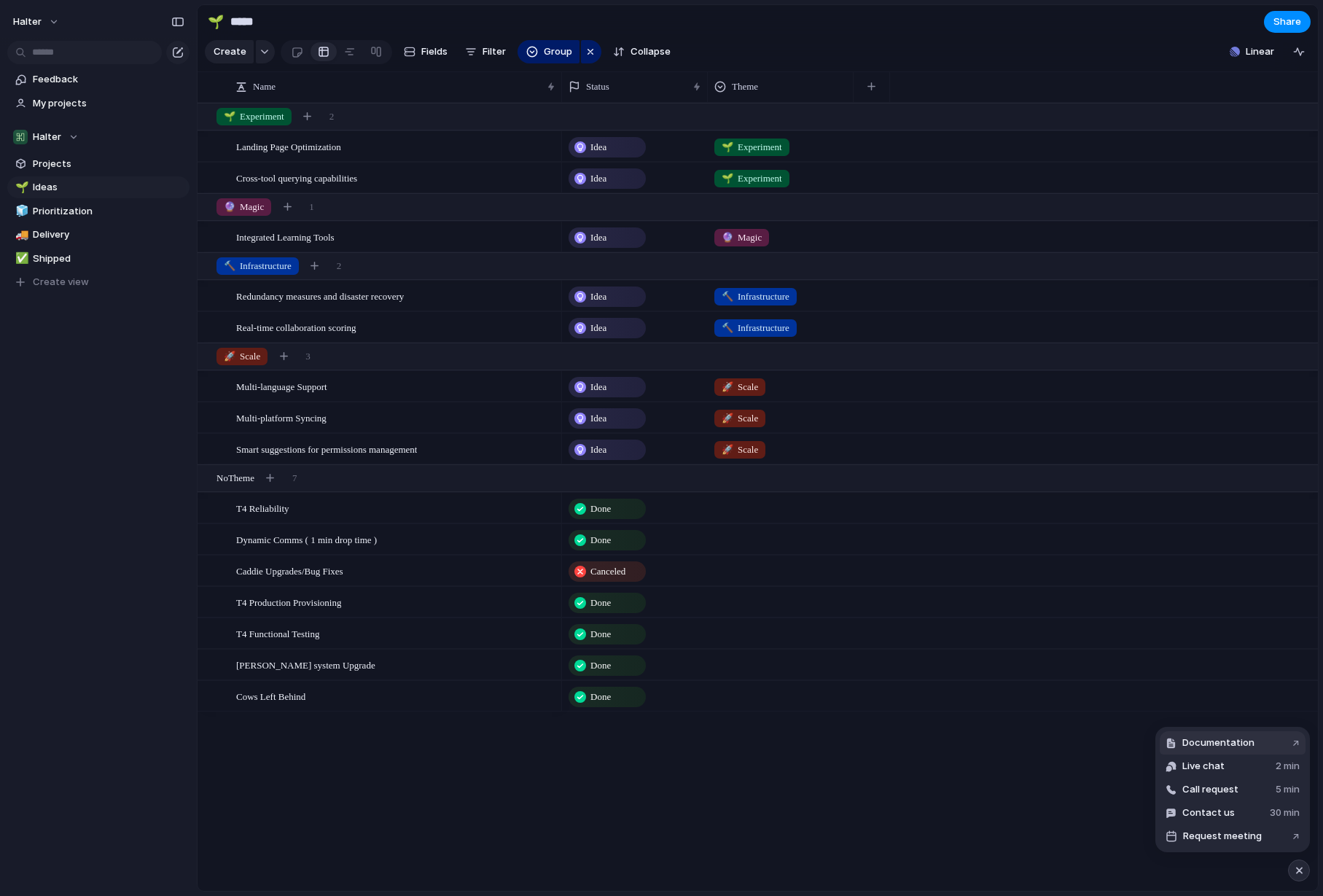
click at [1205, 745] on span "Documentation" at bounding box center [1218, 742] width 72 height 14
